Goal: Transaction & Acquisition: Subscribe to service/newsletter

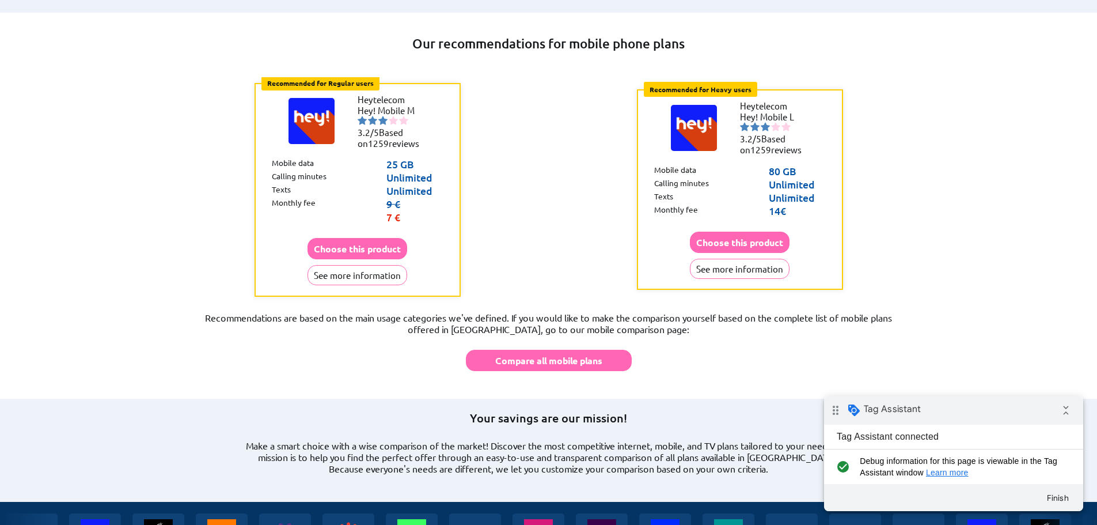
scroll to position [921, 0]
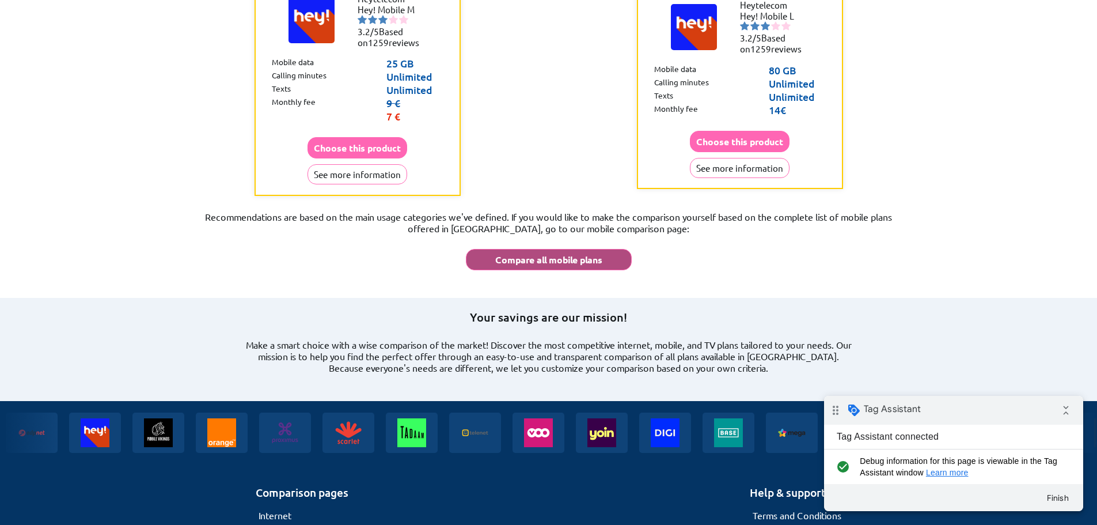
click at [555, 249] on button "Compare all mobile plans" at bounding box center [549, 259] width 166 height 21
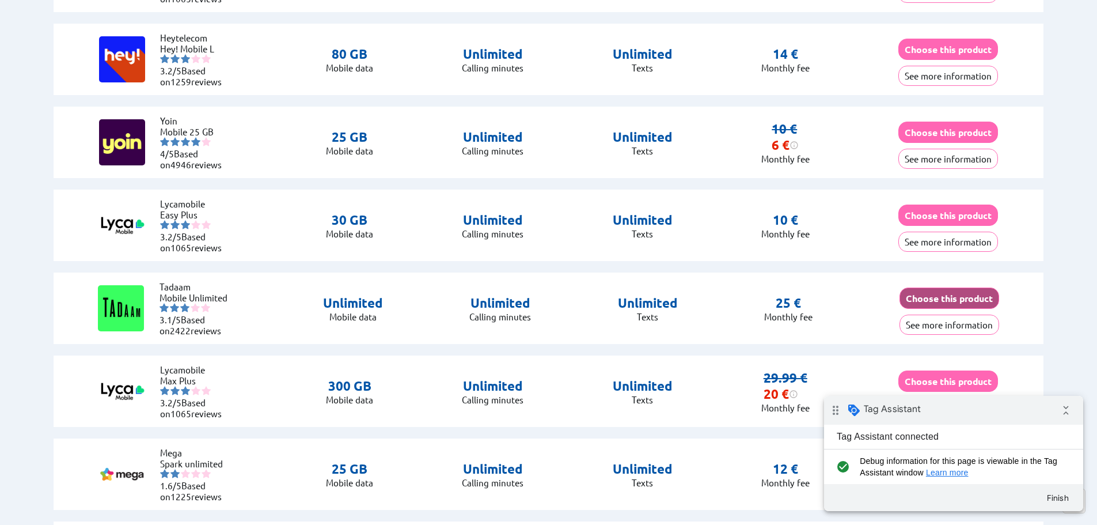
click at [937, 298] on button "Choose this product" at bounding box center [949, 297] width 100 height 21
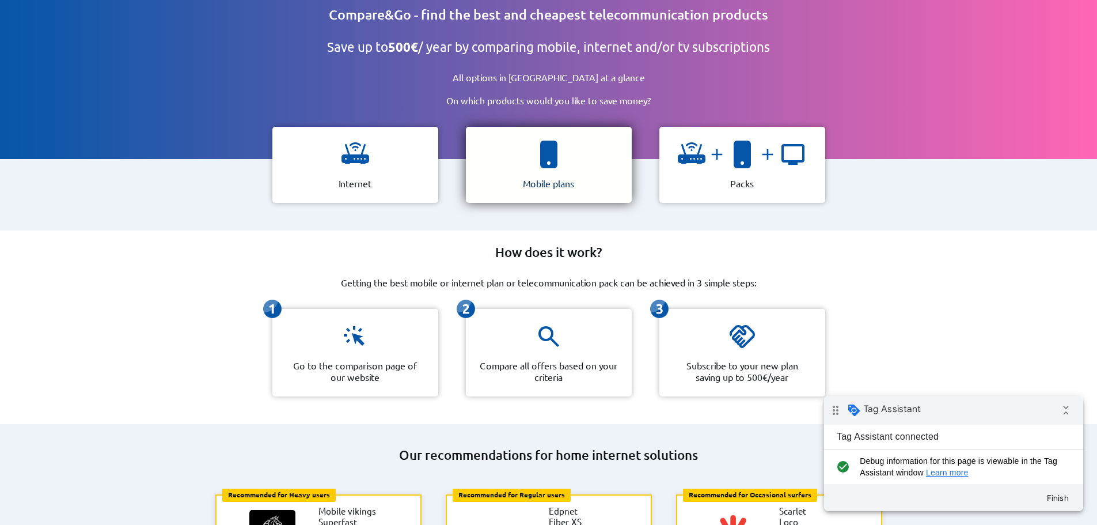
scroll to position [58, 0]
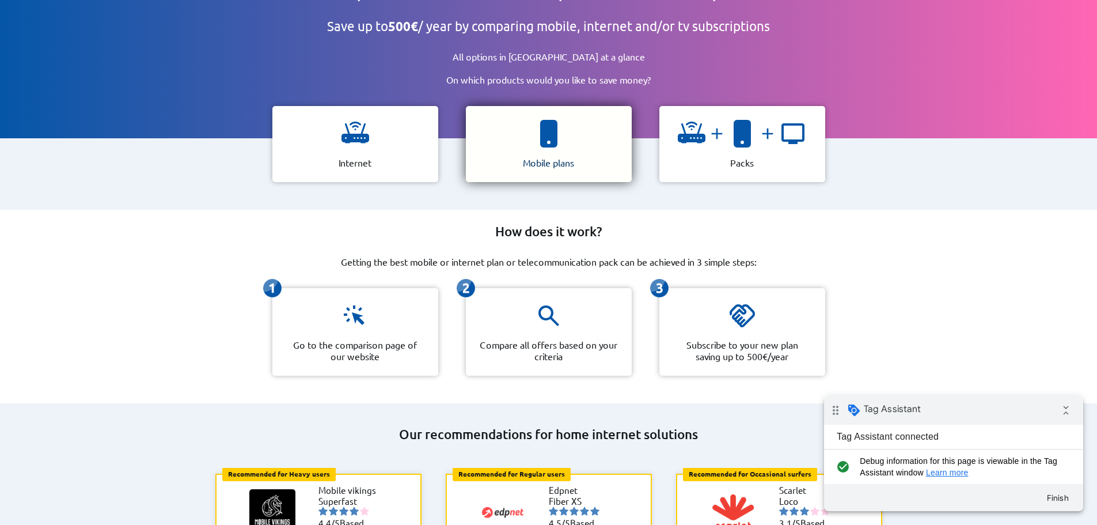
click at [545, 158] on p "Mobile plans" at bounding box center [548, 163] width 51 height 12
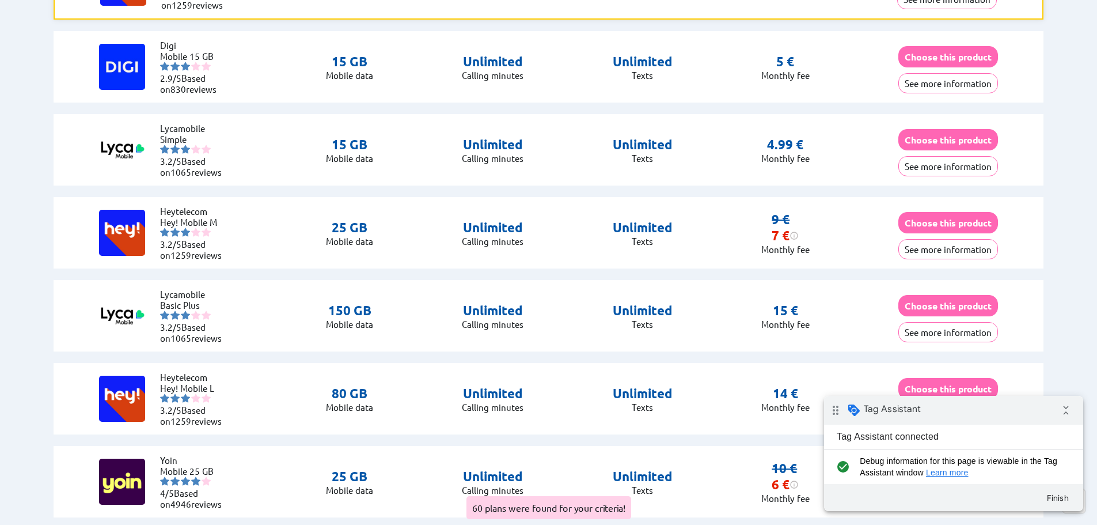
scroll to position [576, 0]
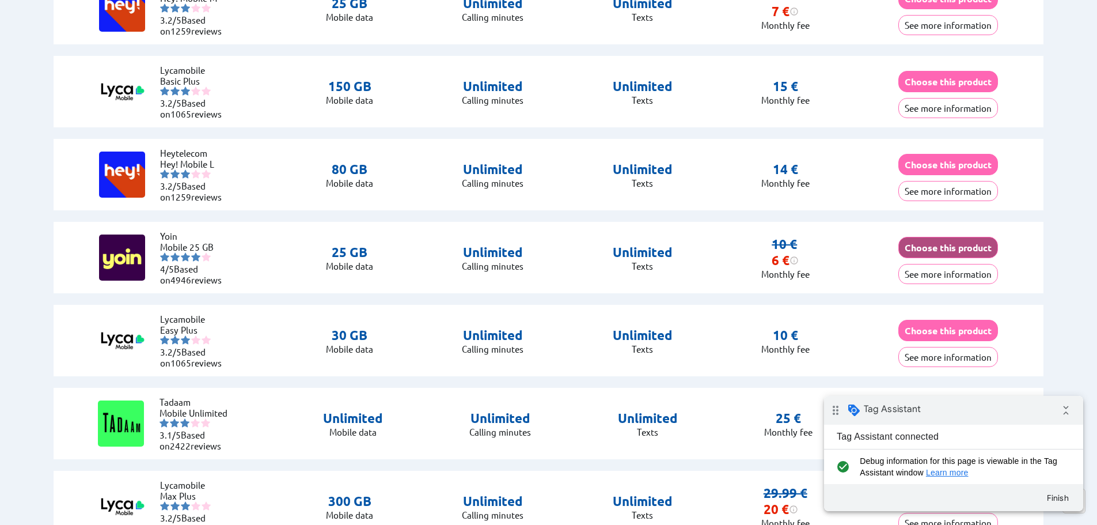
click at [918, 241] on button "Choose this product" at bounding box center [948, 247] width 100 height 21
